Goal: Transaction & Acquisition: Book appointment/travel/reservation

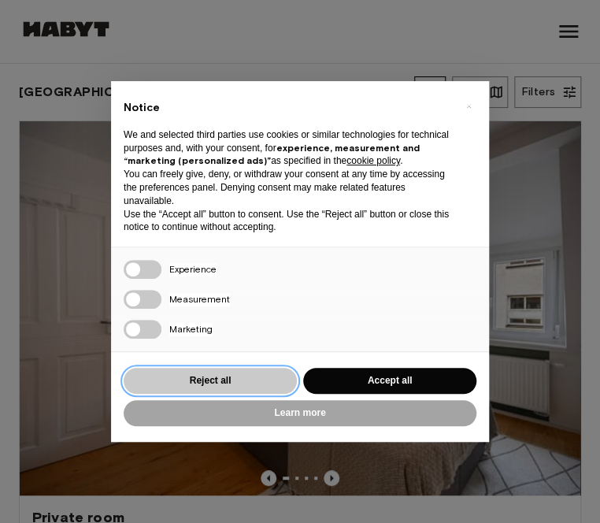
click at [277, 375] on button "Reject all" at bounding box center [210, 381] width 173 height 26
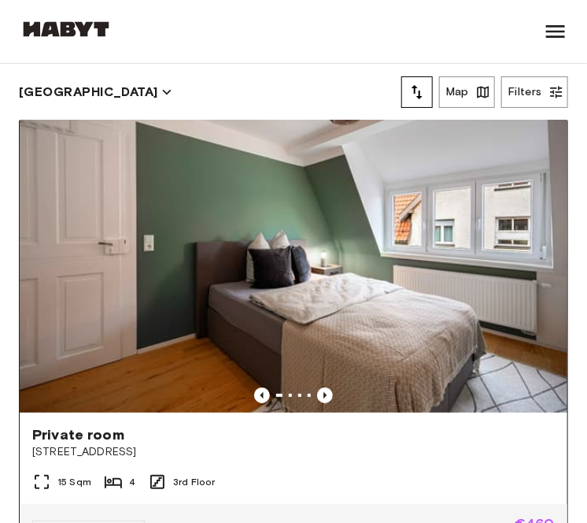
scroll to position [72, 0]
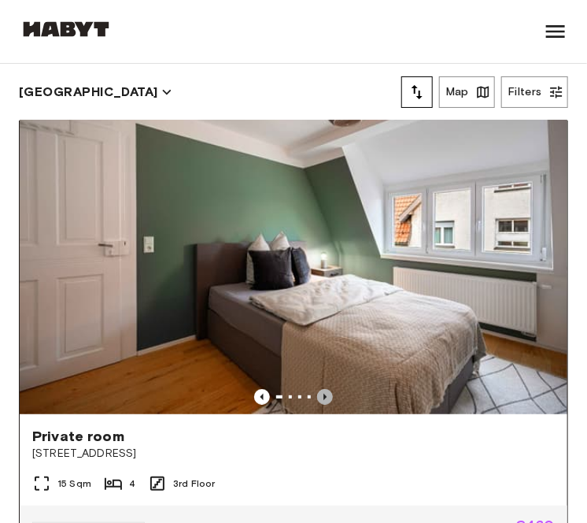
click at [317, 389] on icon "Previous image" at bounding box center [325, 397] width 16 height 16
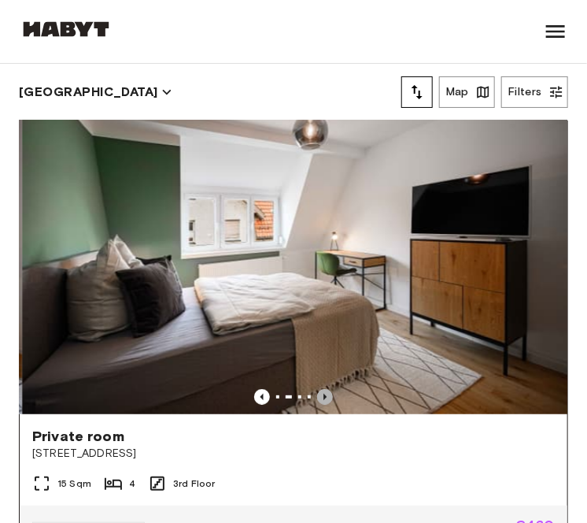
click at [317, 389] on icon "Previous image" at bounding box center [325, 397] width 16 height 16
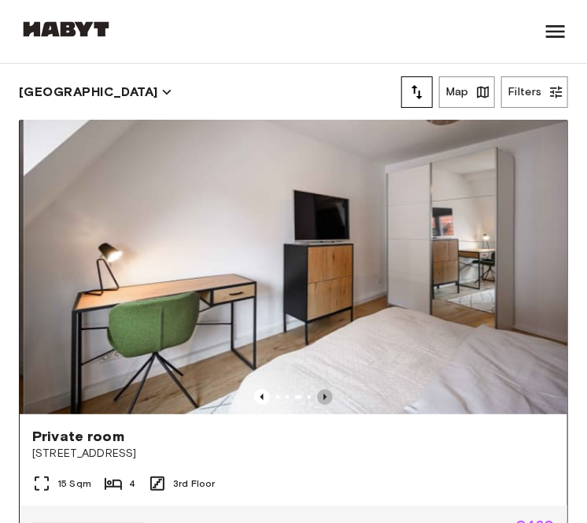
click at [317, 389] on icon "Previous image" at bounding box center [325, 397] width 16 height 16
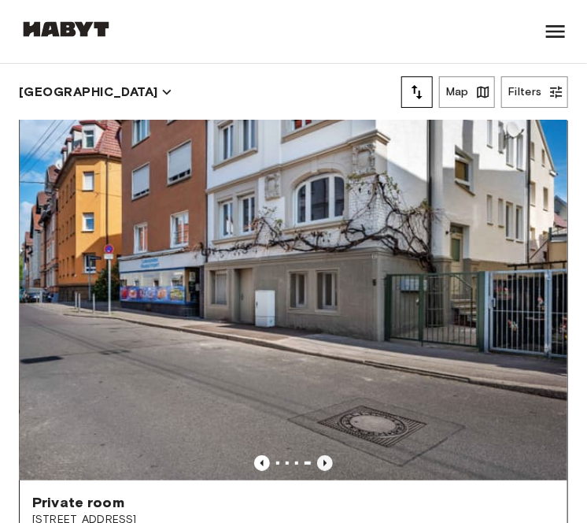
scroll to position [2, 0]
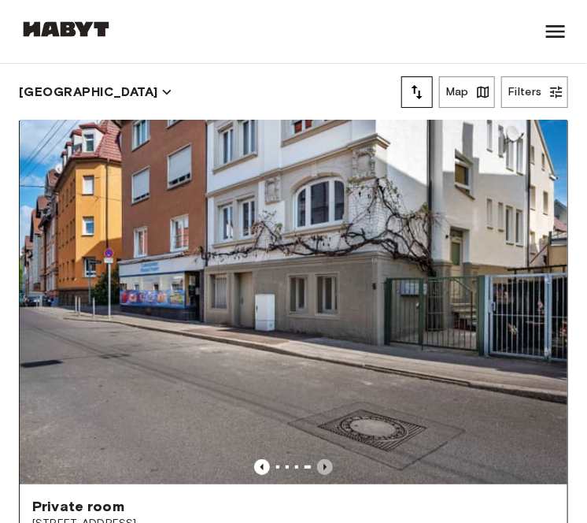
click at [317, 459] on icon "Previous image" at bounding box center [325, 467] width 16 height 16
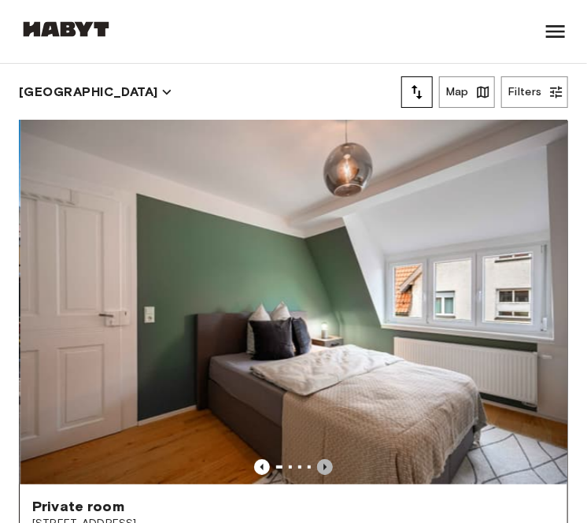
click at [317, 459] on icon "Previous image" at bounding box center [325, 467] width 16 height 16
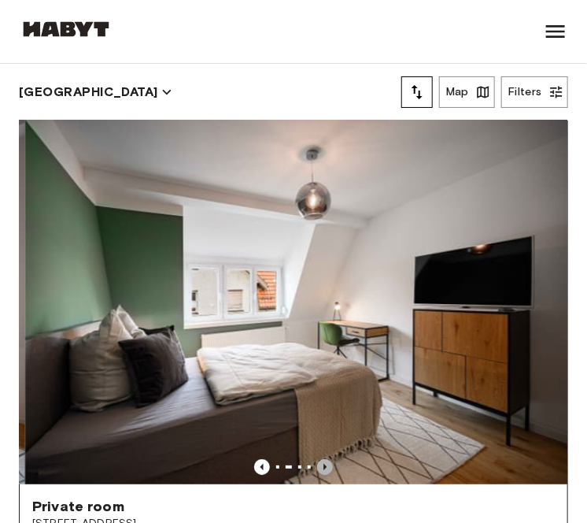
click at [317, 459] on icon "Previous image" at bounding box center [325, 467] width 16 height 16
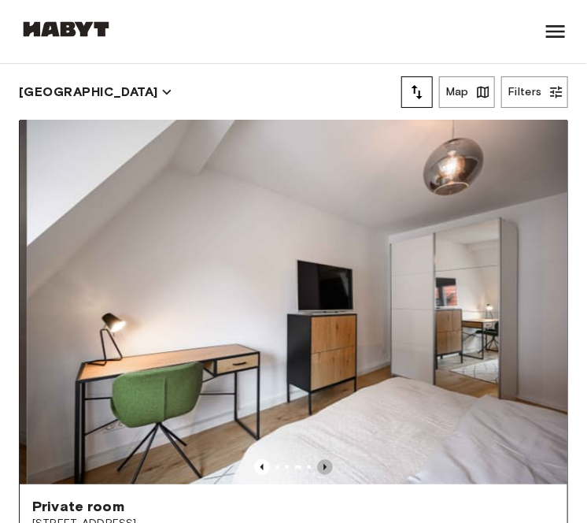
click at [317, 459] on icon "Previous image" at bounding box center [325, 467] width 16 height 16
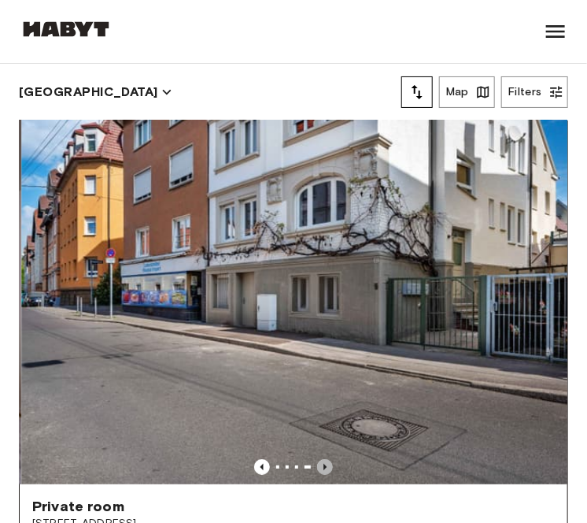
click at [317, 459] on icon "Previous image" at bounding box center [325, 467] width 16 height 16
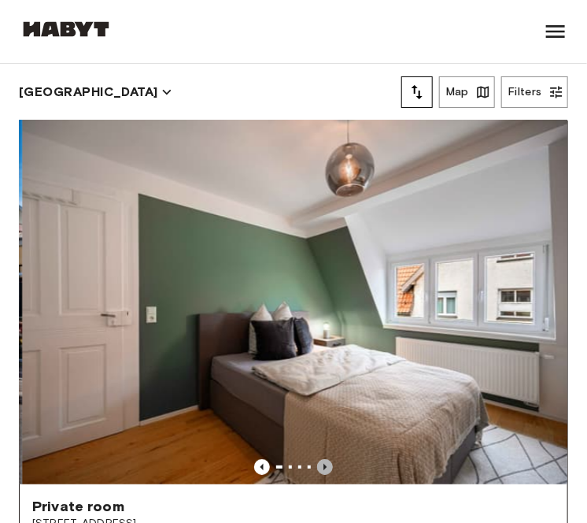
click at [317, 459] on icon "Previous image" at bounding box center [325, 467] width 16 height 16
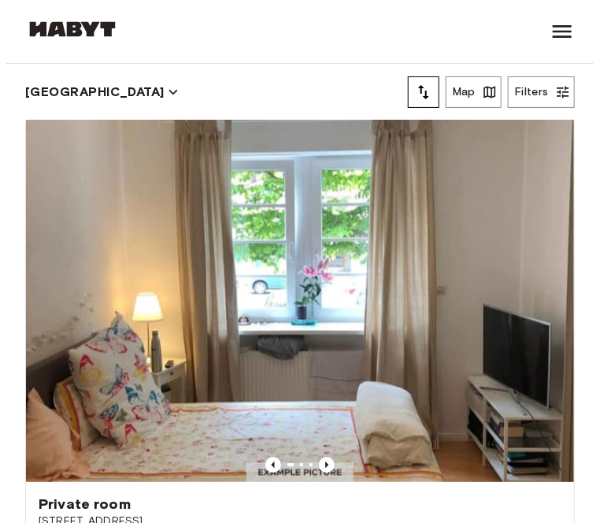
scroll to position [1274, 0]
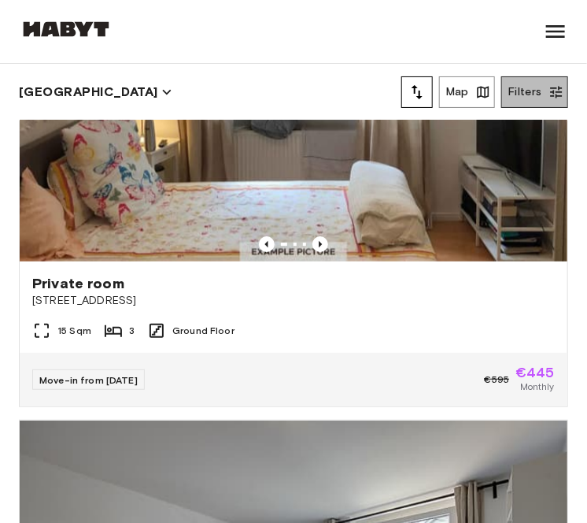
click at [530, 81] on button "Filters" at bounding box center [534, 91] width 67 height 31
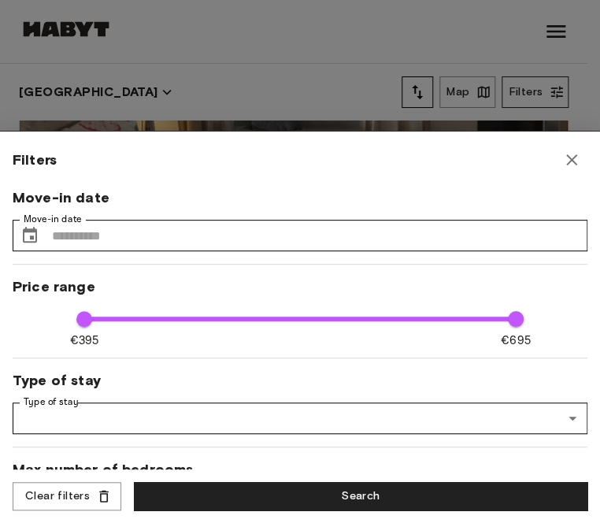
scroll to position [1272, 0]
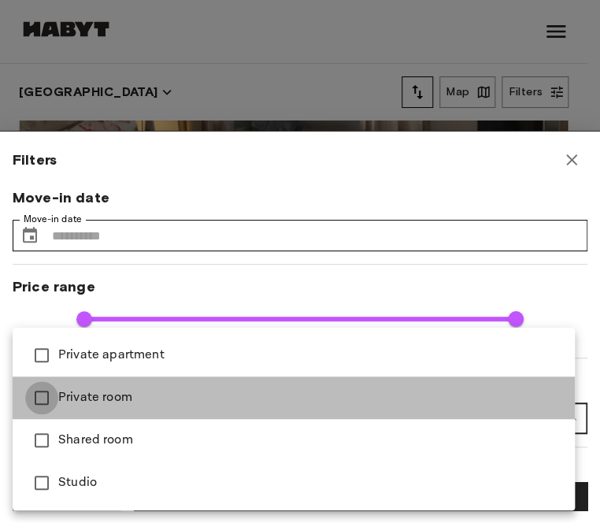
type input "**********"
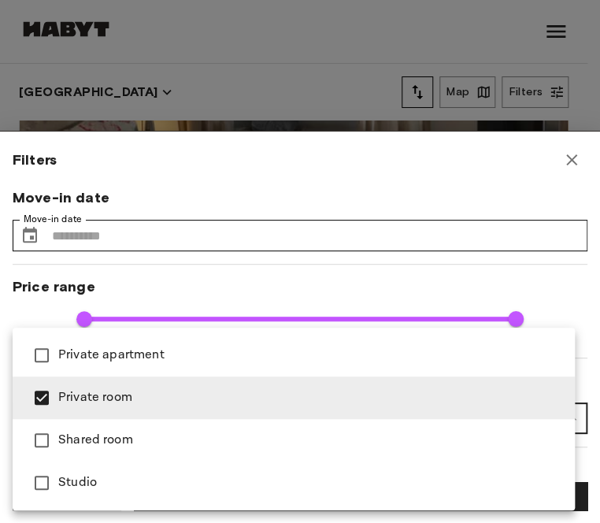
click at [27, 311] on div at bounding box center [300, 261] width 600 height 523
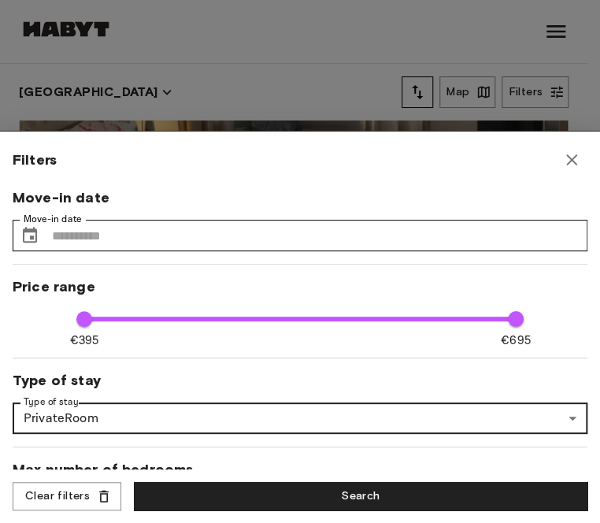
scroll to position [198, 0]
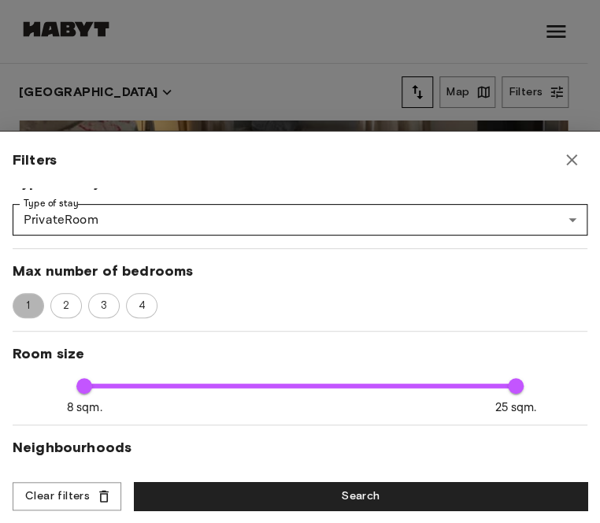
click at [27, 306] on span "1" at bounding box center [27, 306] width 21 height 16
click at [27, 306] on span "1" at bounding box center [28, 306] width 23 height 16
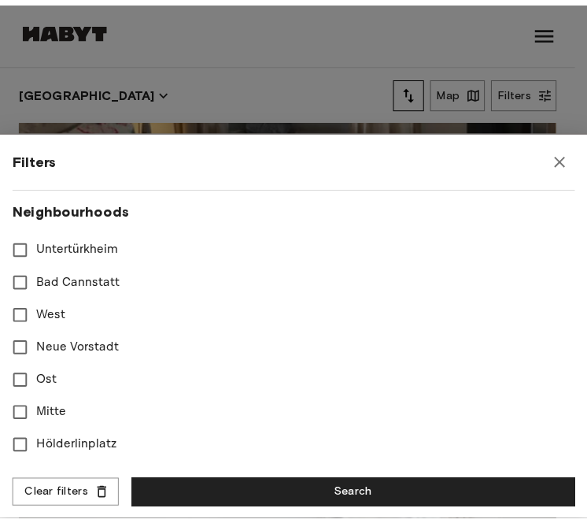
scroll to position [474, 0]
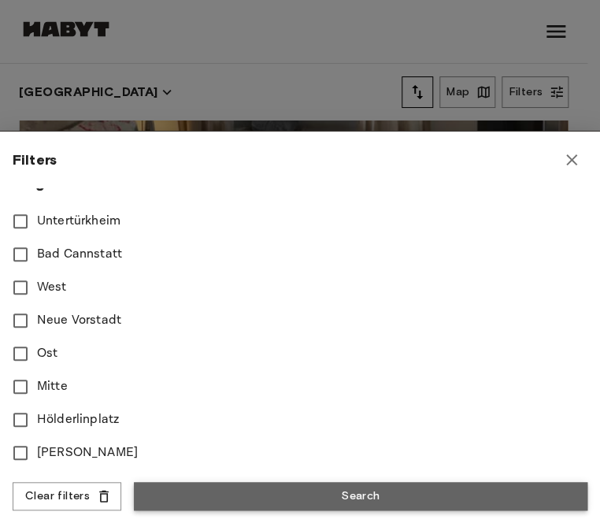
click at [220, 498] on button "Search" at bounding box center [360, 496] width 453 height 29
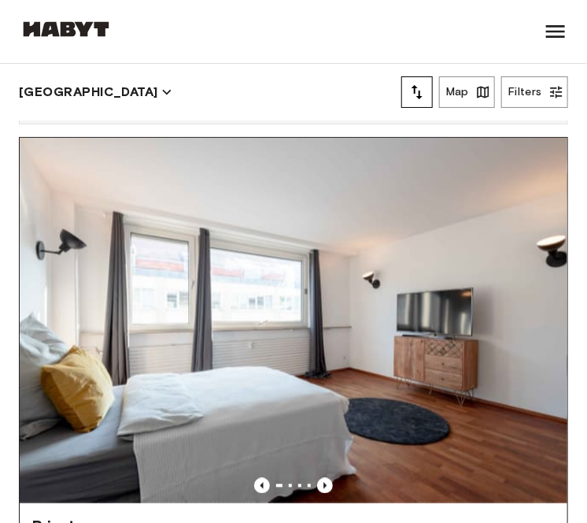
scroll to position [2043, 0]
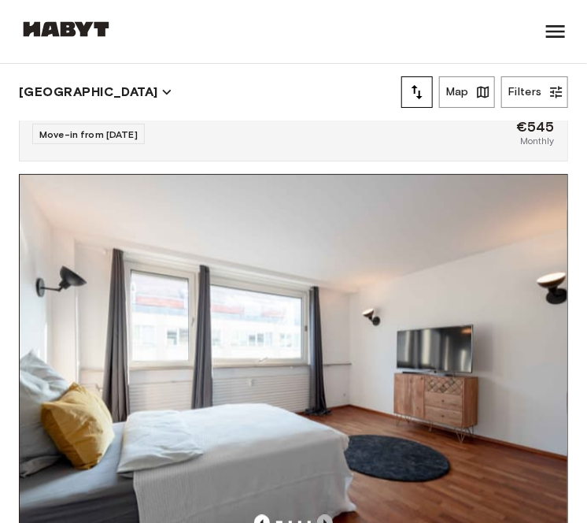
click at [317, 515] on icon "Previous image" at bounding box center [325, 523] width 16 height 16
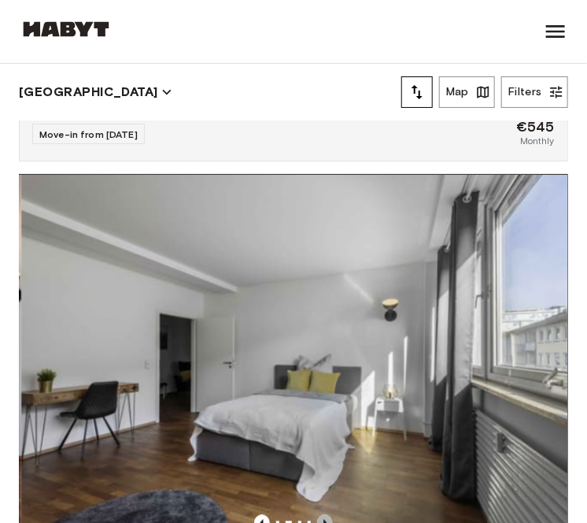
click at [317, 515] on icon "Previous image" at bounding box center [325, 523] width 16 height 16
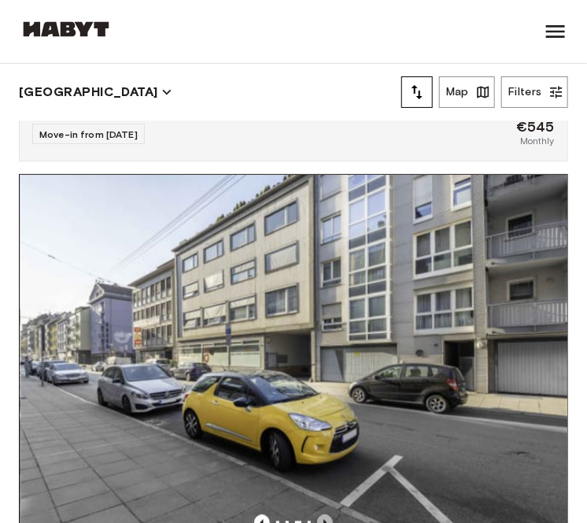
click at [317, 515] on icon "Previous image" at bounding box center [325, 523] width 16 height 16
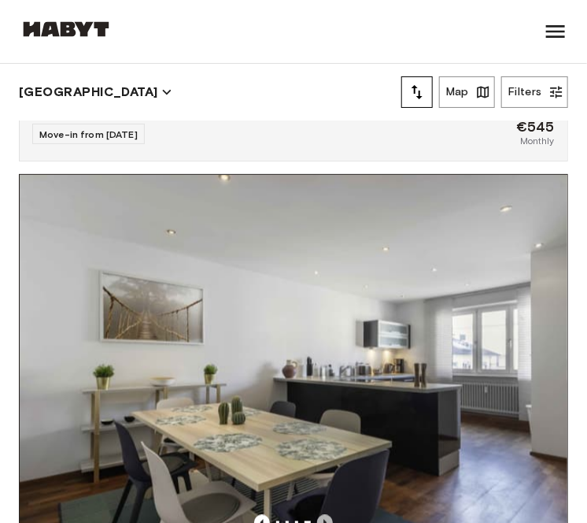
click at [317, 515] on icon "Previous image" at bounding box center [325, 523] width 16 height 16
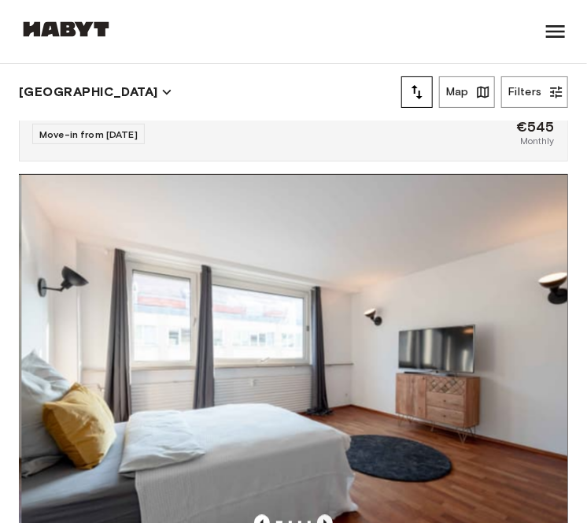
click at [317, 515] on icon "Previous image" at bounding box center [325, 523] width 16 height 16
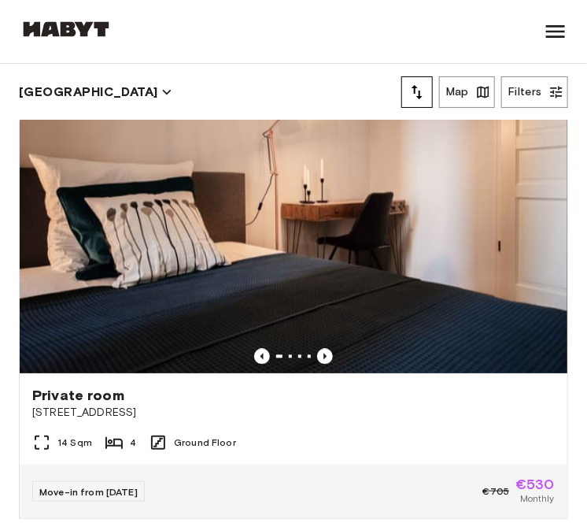
scroll to position [3841, 0]
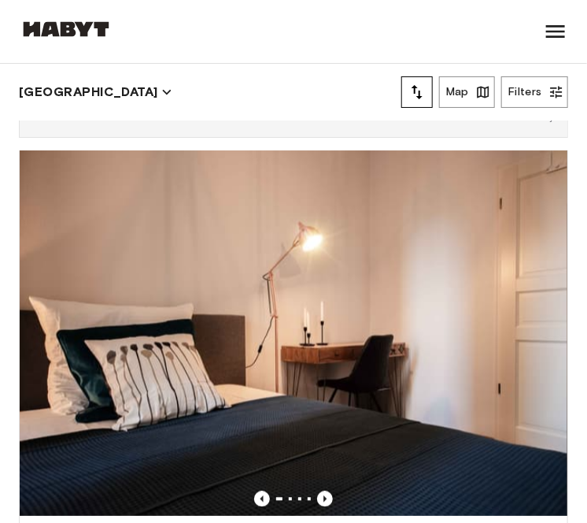
scroll to position [3813, 0]
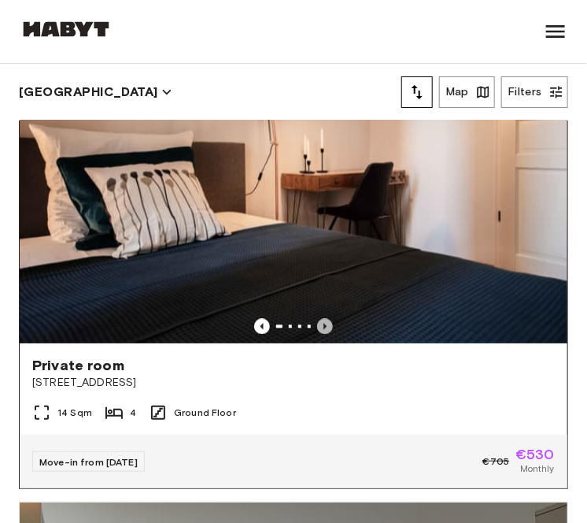
click at [317, 318] on icon "Previous image" at bounding box center [325, 326] width 16 height 16
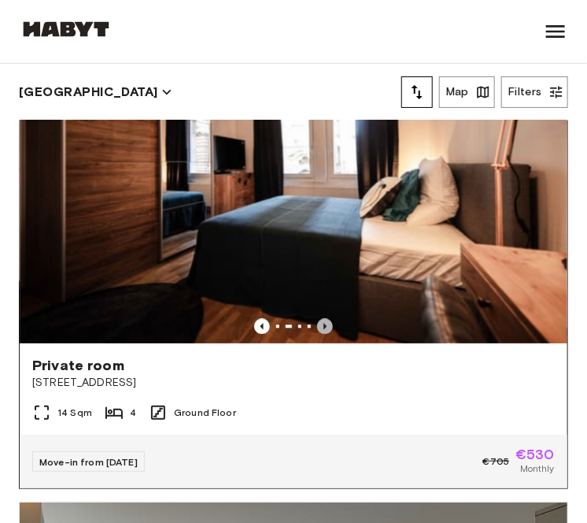
click at [317, 318] on icon "Previous image" at bounding box center [325, 326] width 16 height 16
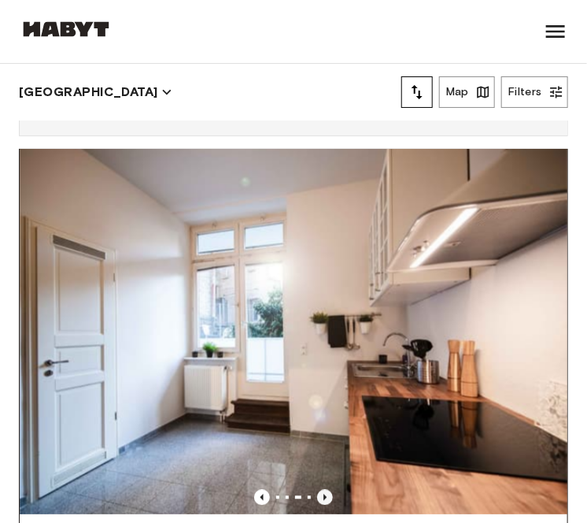
scroll to position [3640, 0]
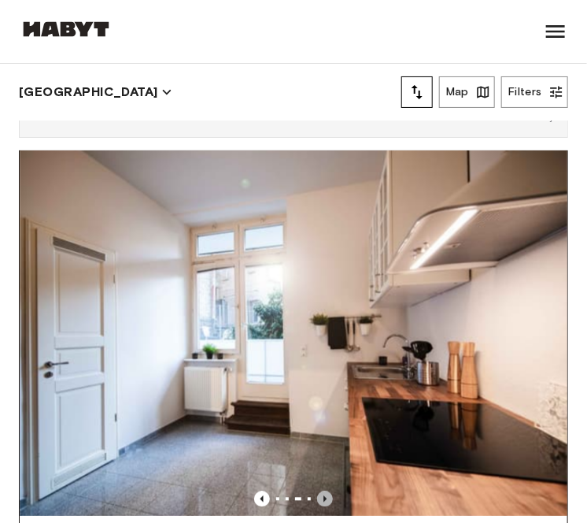
click at [324, 496] on icon "Previous image" at bounding box center [325, 499] width 3 height 6
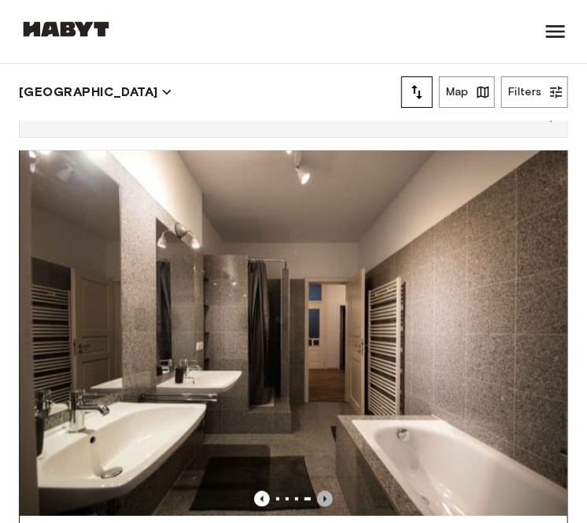
click at [324, 496] on icon "Previous image" at bounding box center [325, 499] width 3 height 6
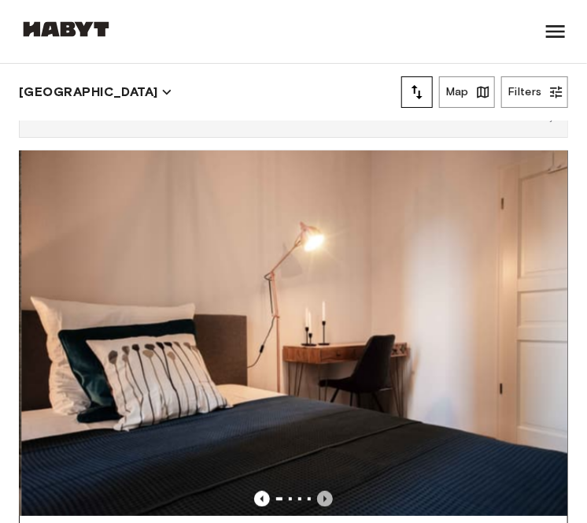
click at [324, 496] on icon "Previous image" at bounding box center [325, 499] width 3 height 6
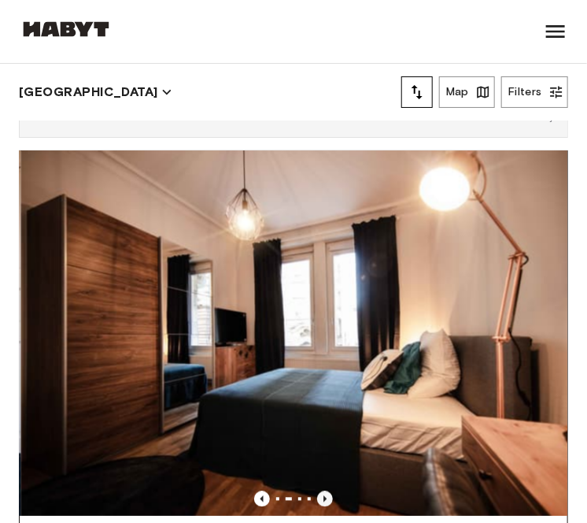
click at [324, 496] on icon "Previous image" at bounding box center [325, 499] width 3 height 6
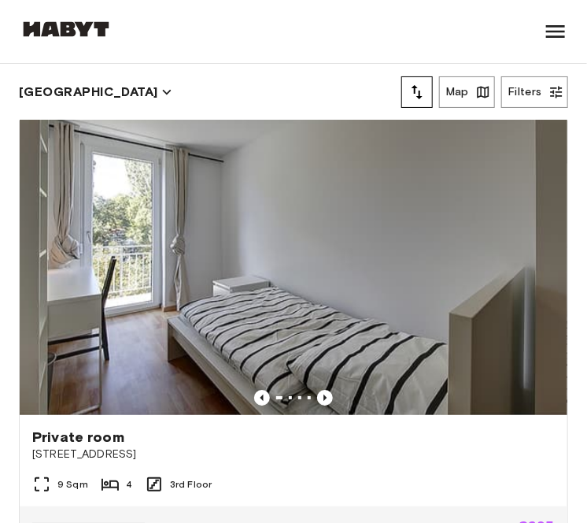
scroll to position [4269, 0]
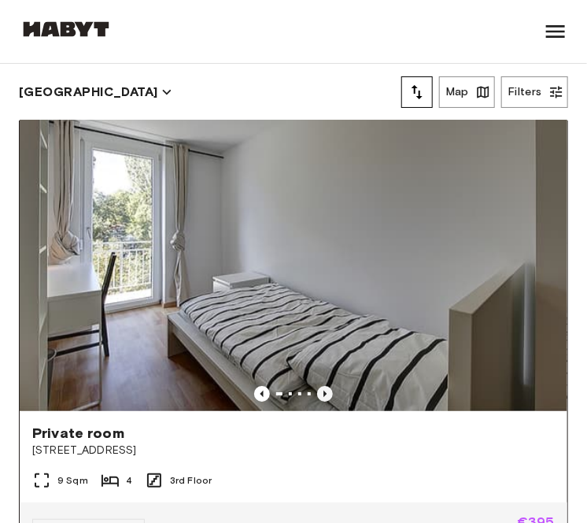
click at [317, 386] on icon "Previous image" at bounding box center [325, 394] width 16 height 16
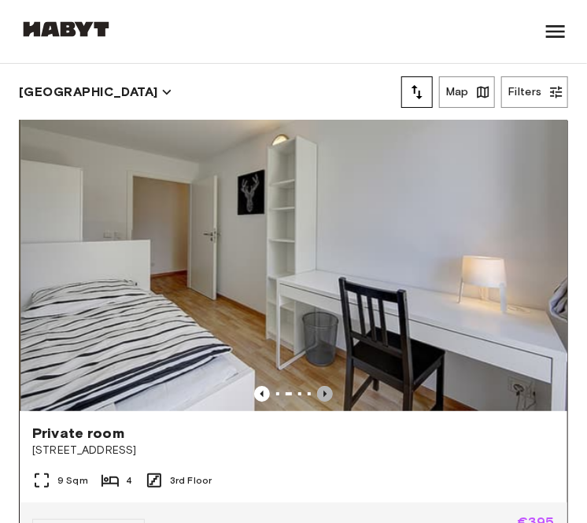
click at [317, 386] on icon "Previous image" at bounding box center [325, 394] width 16 height 16
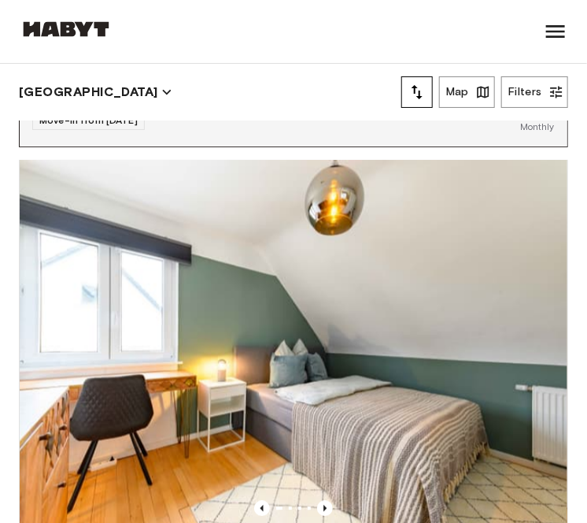
scroll to position [5286, 0]
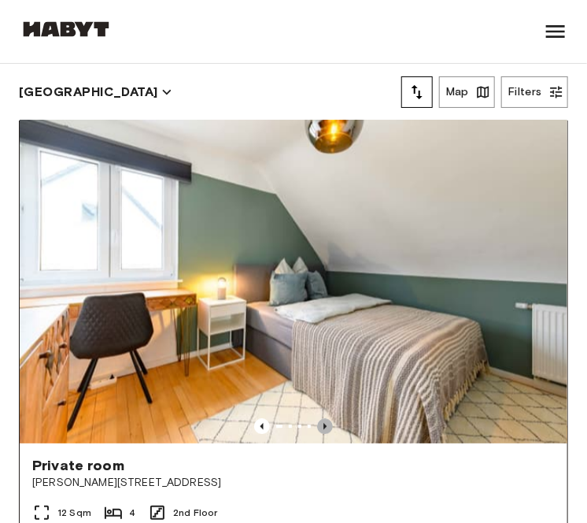
click at [317, 418] on icon "Previous image" at bounding box center [325, 426] width 16 height 16
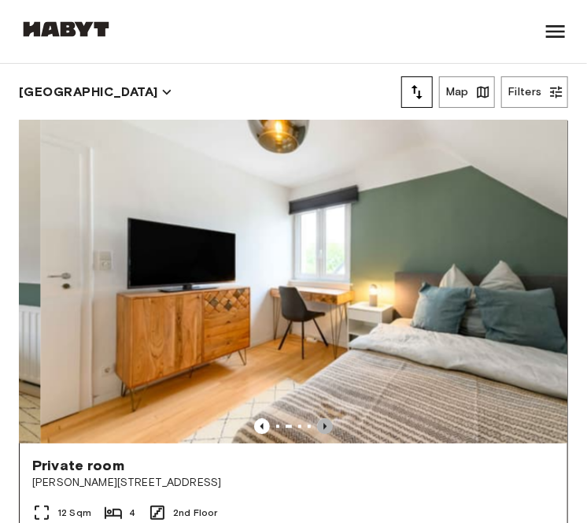
click at [317, 418] on icon "Previous image" at bounding box center [325, 426] width 16 height 16
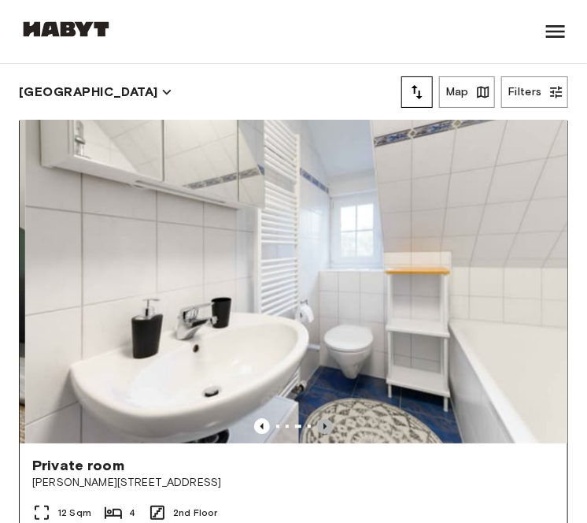
click at [317, 418] on icon "Previous image" at bounding box center [325, 426] width 16 height 16
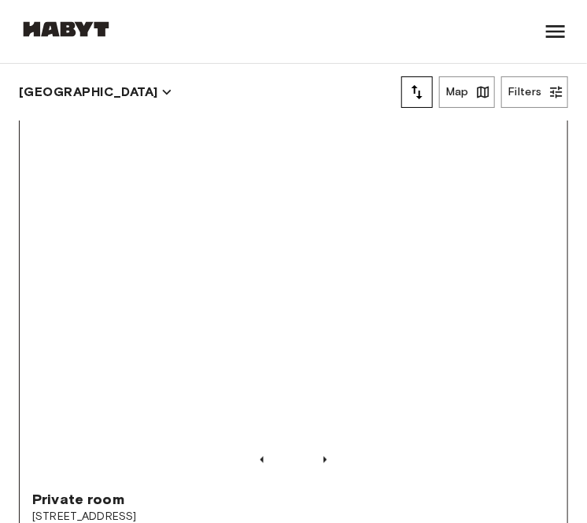
scroll to position [7874, 0]
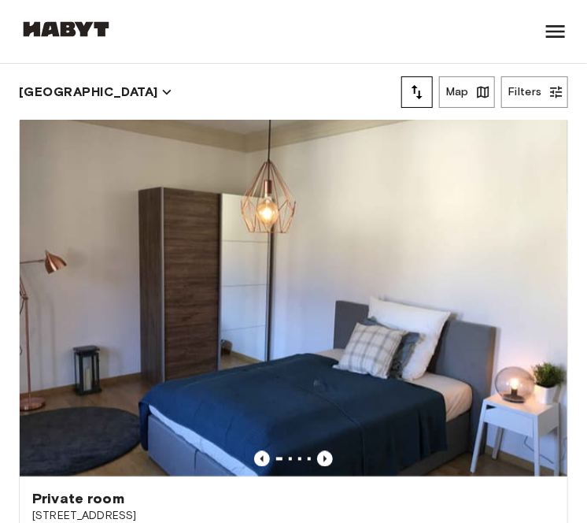
click at [12, 446] on div "Private room [STREET_ADDRESS] 4th Floor Move-in from [DATE] €645 €515 Monthly" at bounding box center [287, 360] width 562 height 524
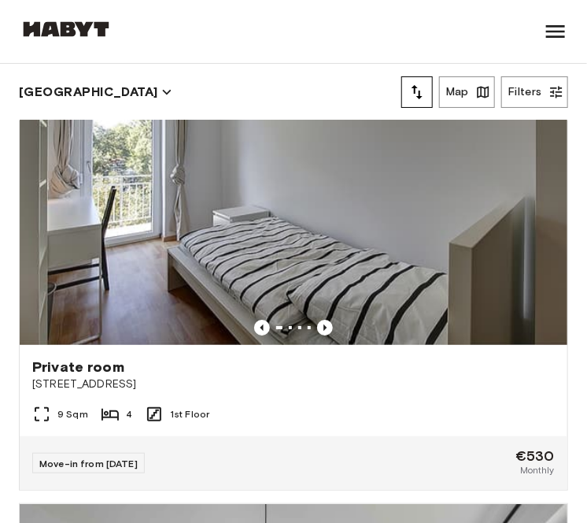
scroll to position [12046, 0]
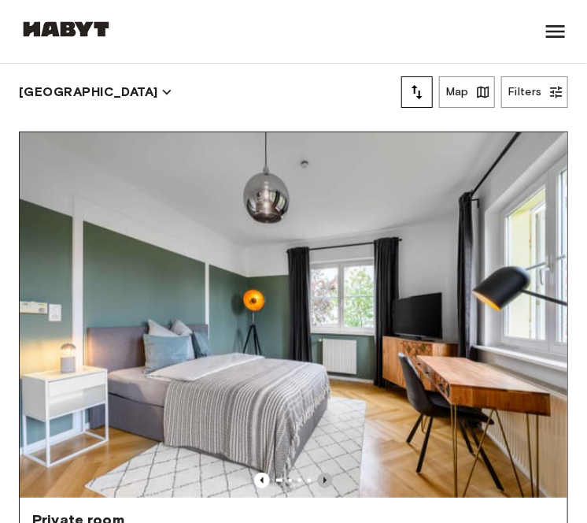
click at [324, 477] on icon "Previous image" at bounding box center [325, 480] width 3 height 6
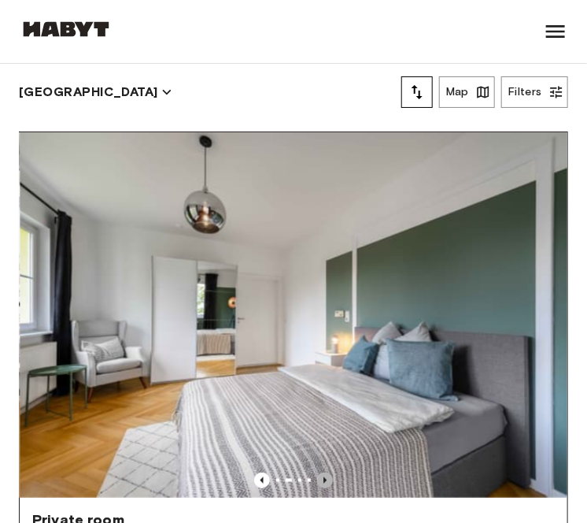
click at [324, 477] on icon "Previous image" at bounding box center [325, 480] width 3 height 6
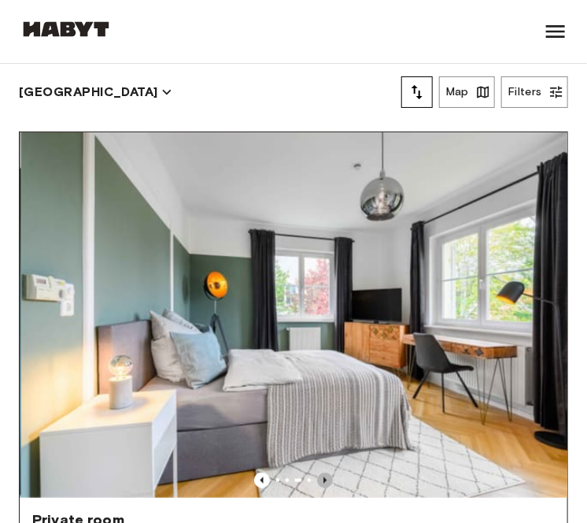
click at [324, 477] on icon "Previous image" at bounding box center [325, 480] width 3 height 6
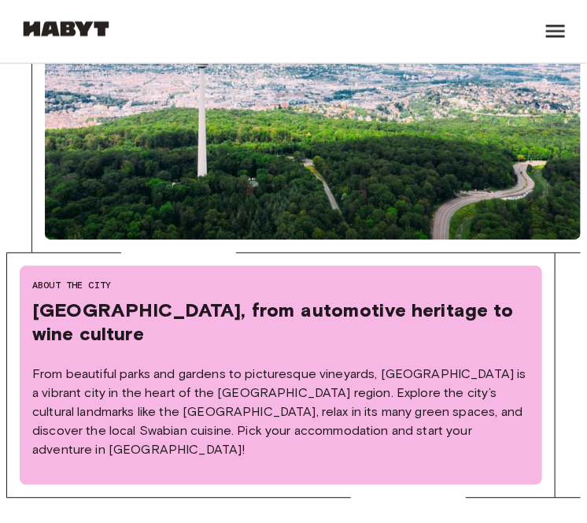
scroll to position [667, 0]
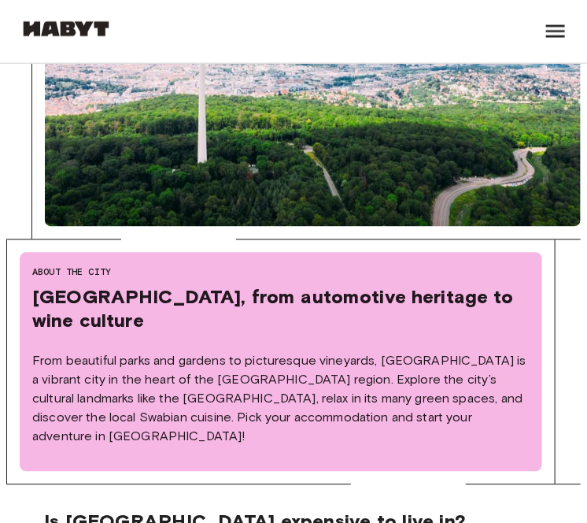
click at [10, 224] on div at bounding box center [293, 48] width 575 height 383
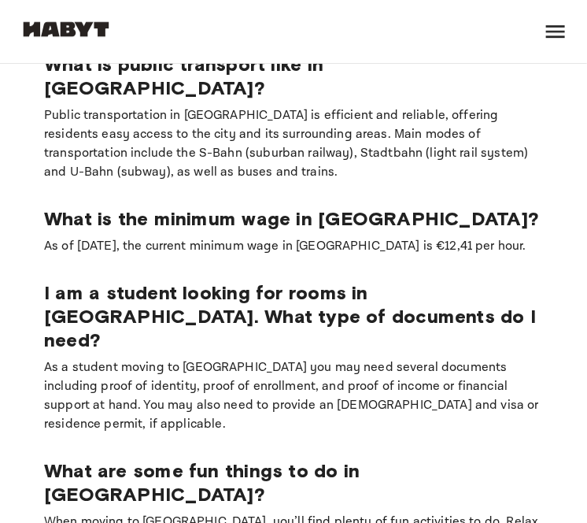
scroll to position [1256, 0]
